Goal: Task Accomplishment & Management: Use online tool/utility

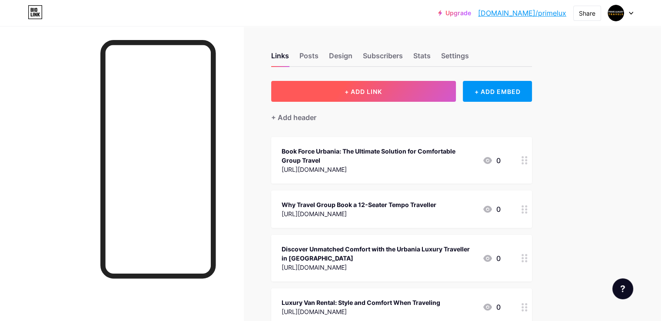
click at [382, 88] on span "+ ADD LINK" at bounding box center [363, 91] width 37 height 7
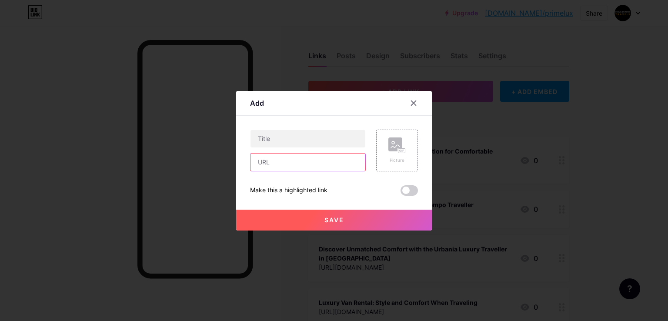
click at [263, 157] on input "text" at bounding box center [307, 162] width 115 height 17
paste input "[URL][DOMAIN_NAME]"
type input "[URL][DOMAIN_NAME]"
click at [277, 140] on input "text" at bounding box center [307, 138] width 115 height 17
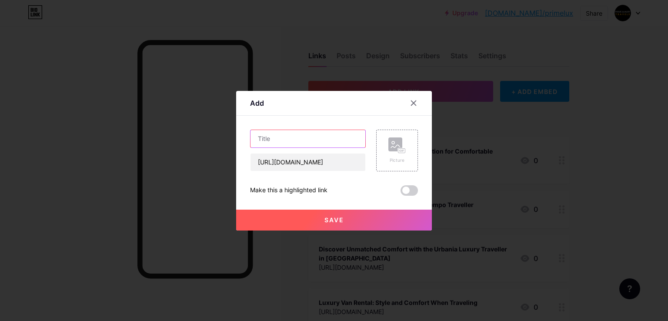
scroll to position [0, 0]
paste input "Luxury Tempo Traveller on Rent: Explore Your Dream Destinations in [GEOGRAPHIC_…"
type input "Luxury Tempo Traveller on Rent: Explore Your Dream Destinations in [GEOGRAPHIC_…"
click at [295, 218] on button "Save" at bounding box center [334, 220] width 196 height 21
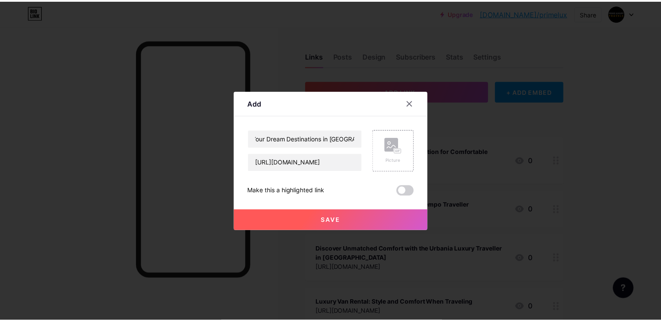
scroll to position [0, 0]
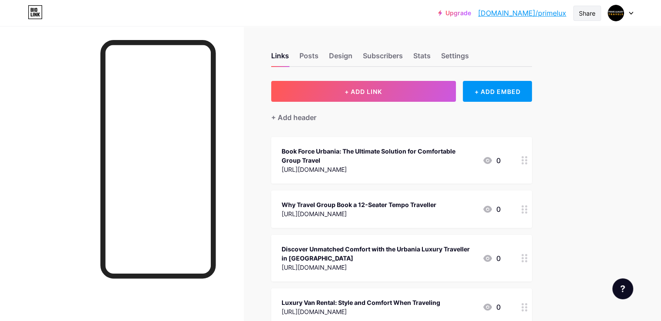
click at [581, 11] on div "Share" at bounding box center [587, 13] width 17 height 9
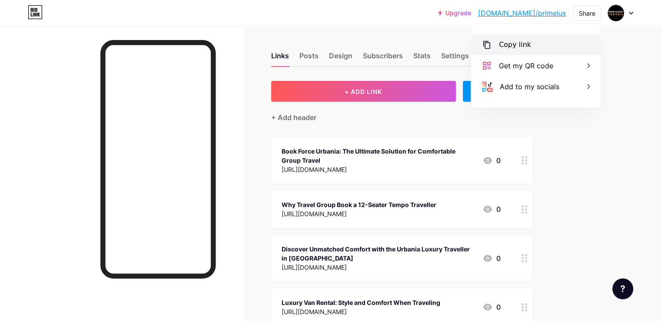
click at [523, 47] on div "Copy link" at bounding box center [515, 45] width 32 height 10
